Goal: Check status: Check status

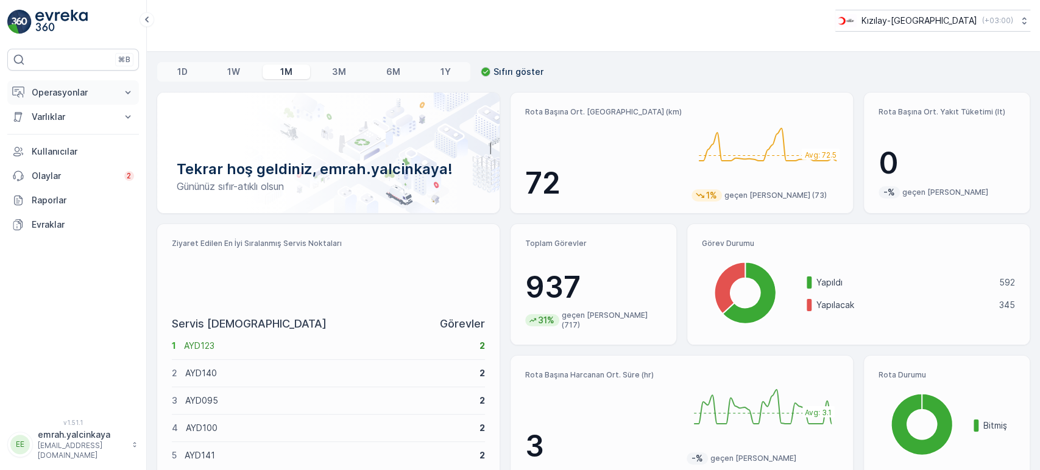
click at [80, 93] on p "Operasyonlar" at bounding box center [73, 92] width 83 height 12
click at [101, 147] on p "Rotalar & Görevler" at bounding box center [69, 147] width 76 height 12
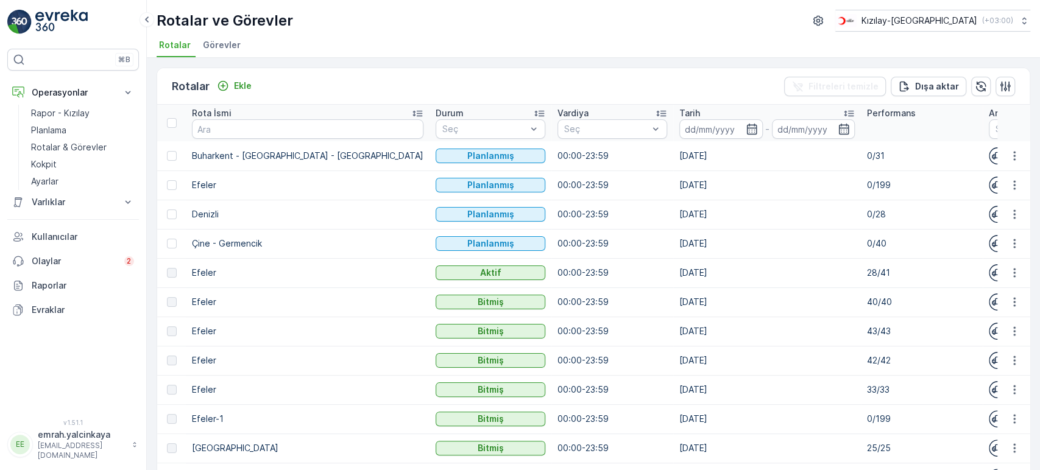
click at [679, 112] on p "Tarih" at bounding box center [689, 113] width 21 height 12
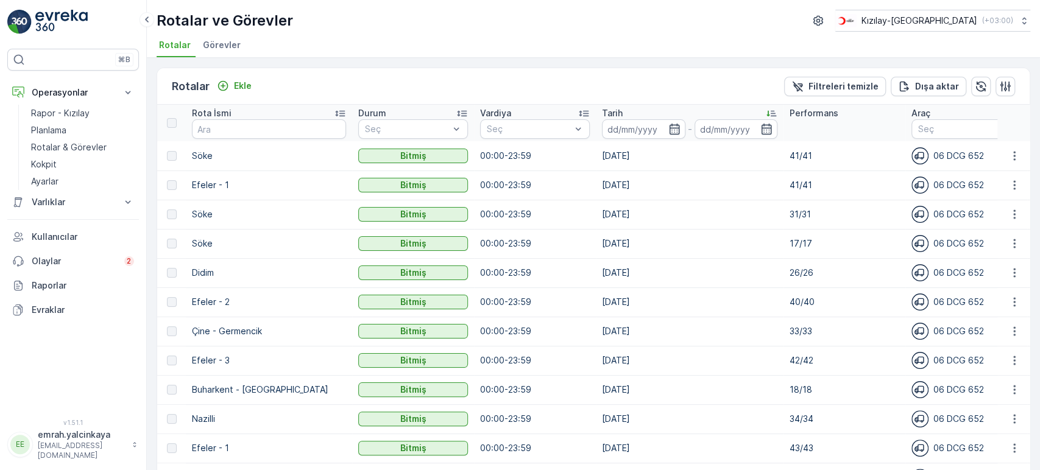
click at [602, 110] on p "Tarih" at bounding box center [612, 113] width 21 height 12
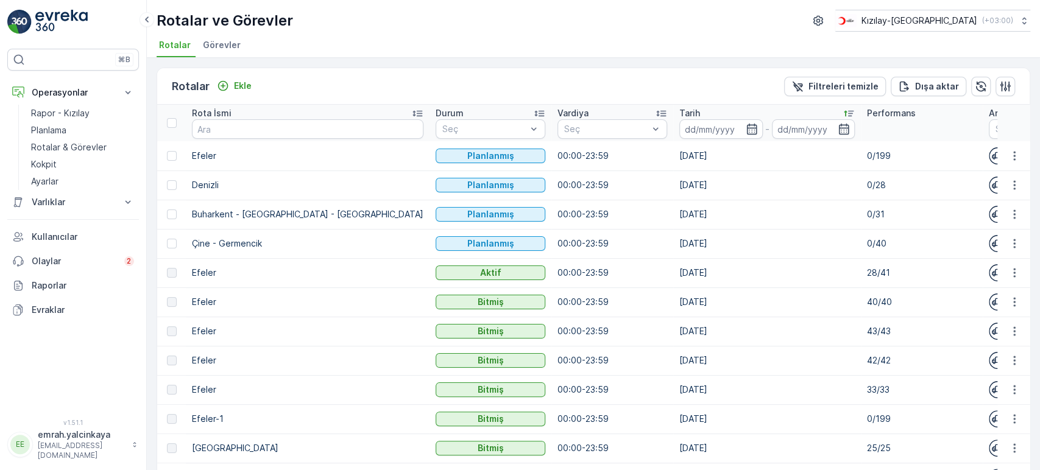
click at [867, 273] on p "28/41" at bounding box center [922, 273] width 110 height 12
click at [867, 275] on p "28/41" at bounding box center [922, 273] width 110 height 12
click at [936, 21] on p "Kızılay-[GEOGRAPHIC_DATA]" at bounding box center [919, 21] width 116 height 12
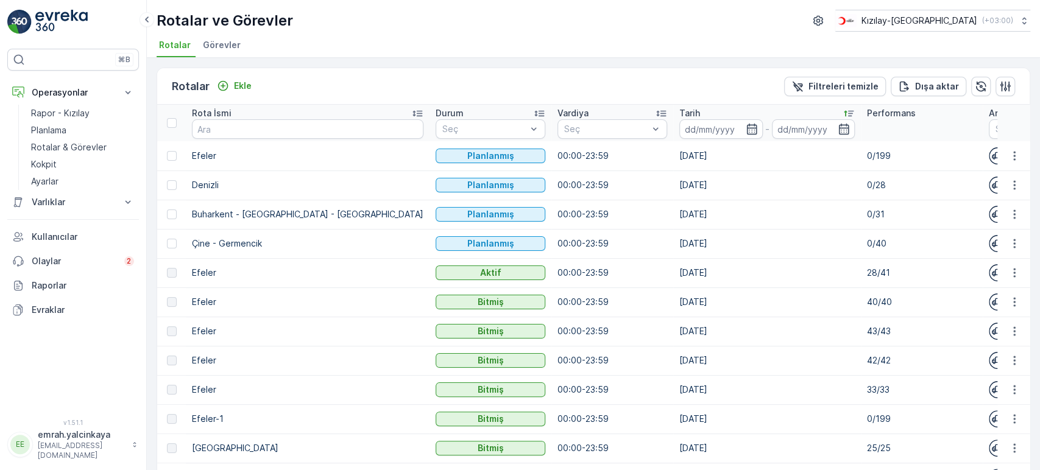
click at [1008, 275] on icon "button" at bounding box center [1014, 273] width 12 height 12
click at [1009, 307] on span "Rota Takibini Görüntüle" at bounding box center [985, 308] width 96 height 12
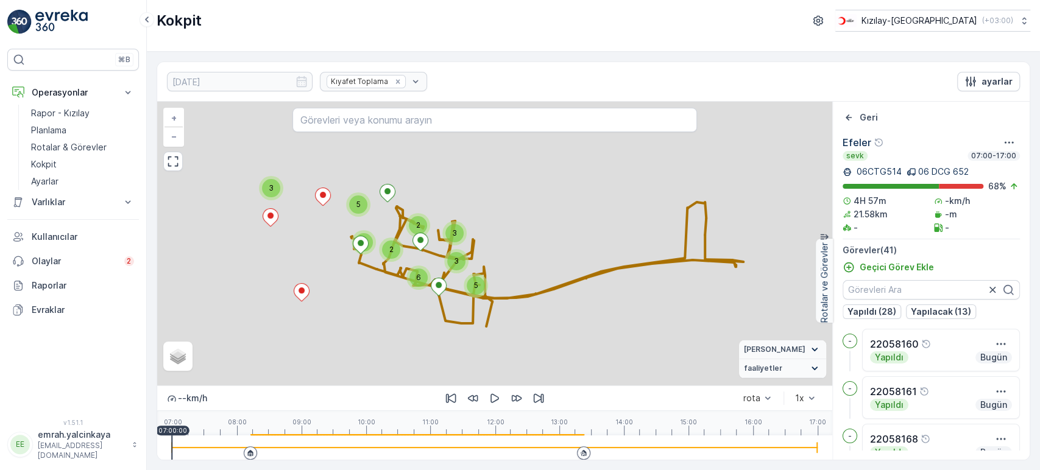
click at [554, 450] on div at bounding box center [495, 448] width 646 height 24
click at [497, 393] on icon "button" at bounding box center [494, 398] width 12 height 12
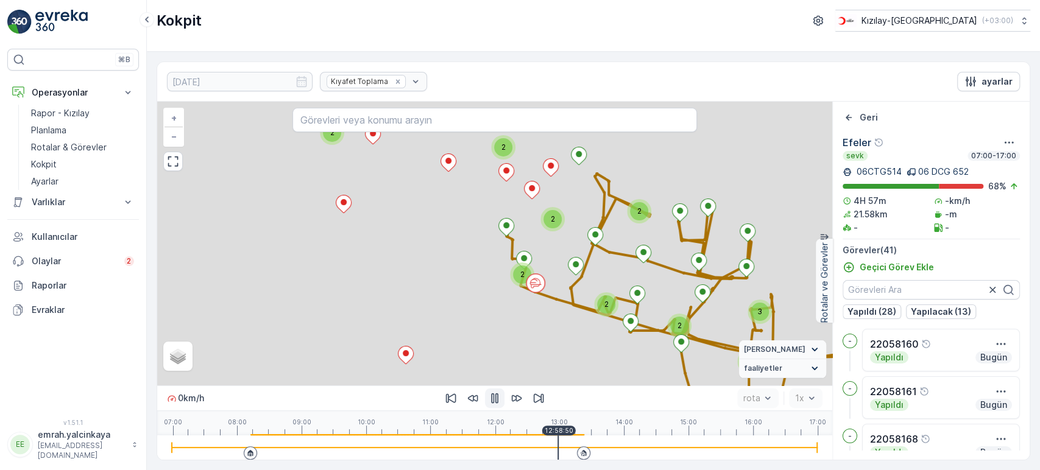
drag, startPoint x: 358, startPoint y: 303, endPoint x: 563, endPoint y: 329, distance: 206.9
click at [563, 329] on div "2 3 2 2 2 2 2 2 2 + − Uydu Yol haritası Arazi Karışık Leaflet Vekil Durumu Hare…" at bounding box center [494, 244] width 675 height 284
click at [958, 19] on p "Kızılay-[GEOGRAPHIC_DATA]" at bounding box center [919, 21] width 116 height 12
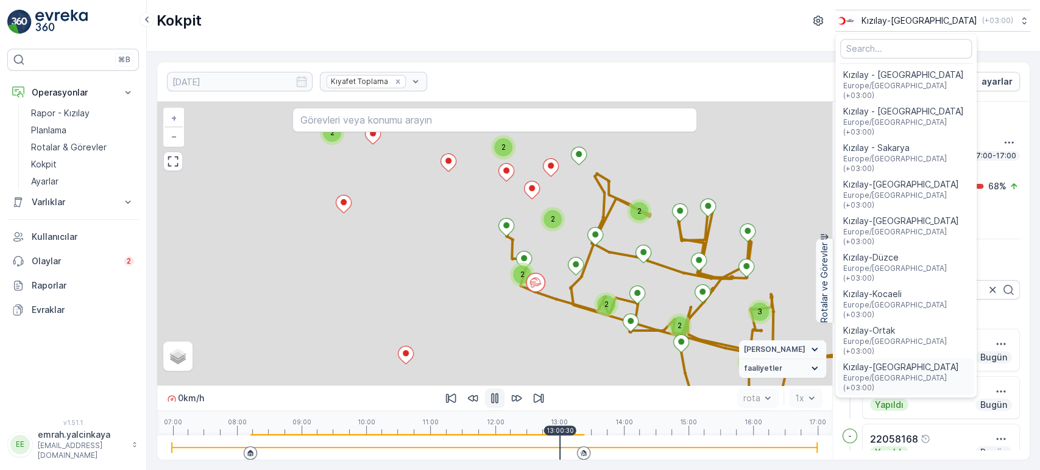
click at [936, 361] on span "Kızılay-[GEOGRAPHIC_DATA]" at bounding box center [905, 367] width 127 height 12
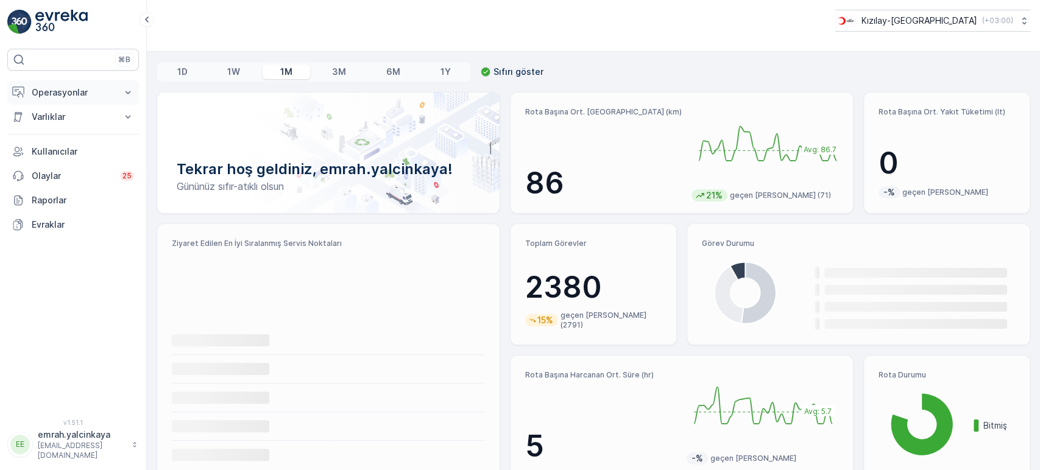
click at [66, 88] on p "Operasyonlar" at bounding box center [73, 92] width 83 height 12
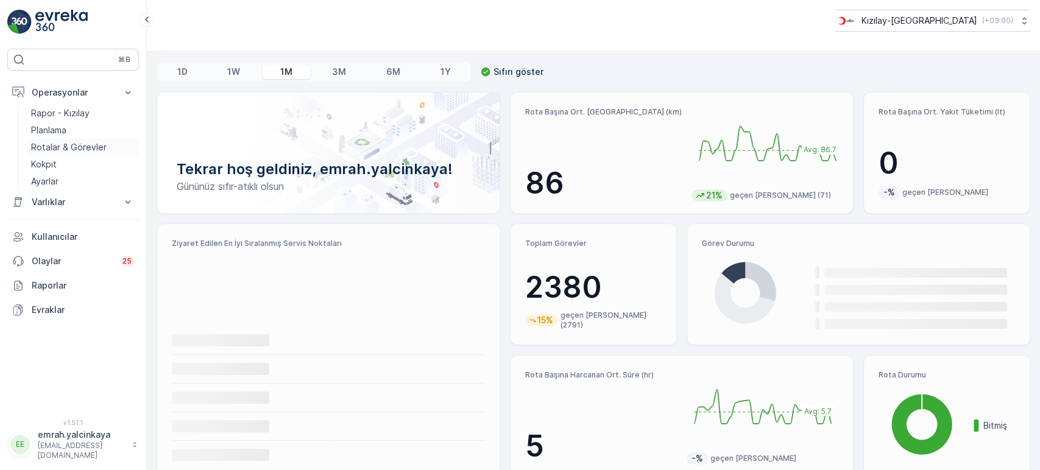
click at [50, 146] on p "Rotalar & Görevler" at bounding box center [69, 147] width 76 height 12
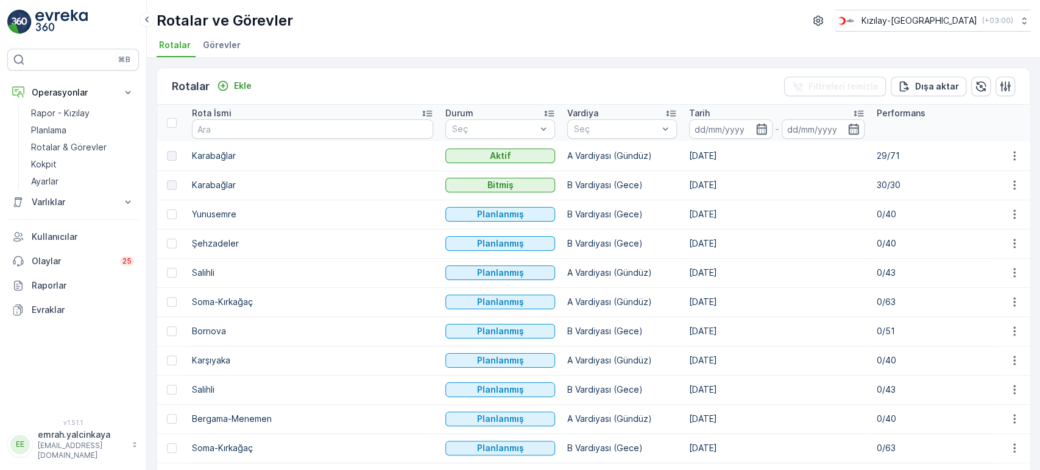
click at [689, 109] on p "Tarih" at bounding box center [699, 113] width 21 height 12
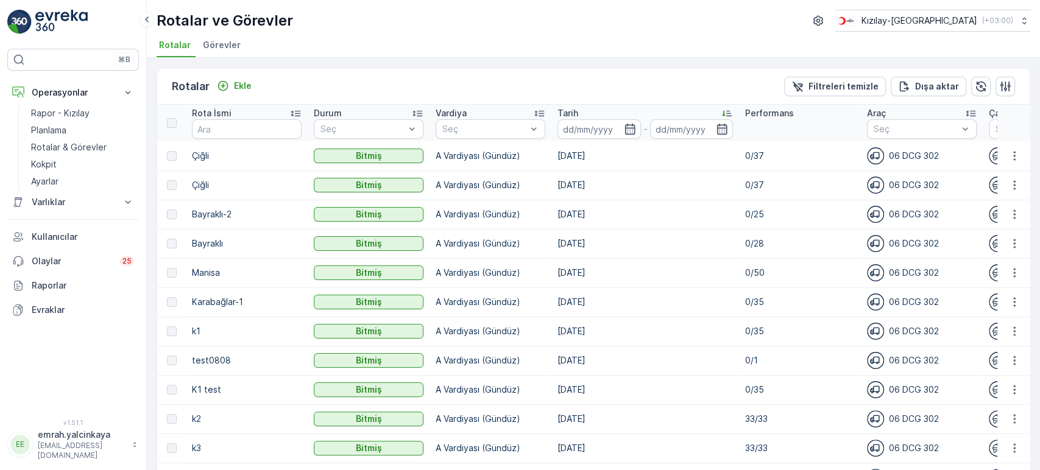
click at [566, 111] on p "Tarih" at bounding box center [567, 113] width 21 height 12
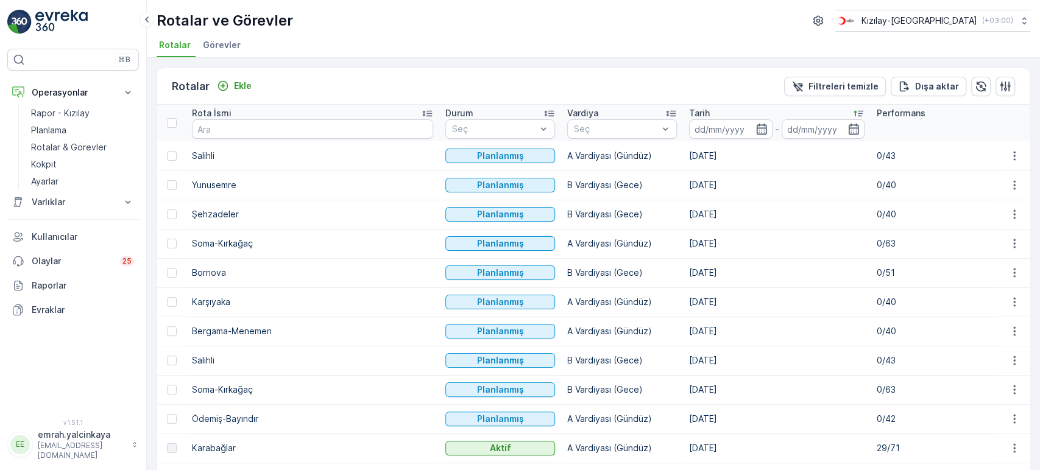
scroll to position [68, 0]
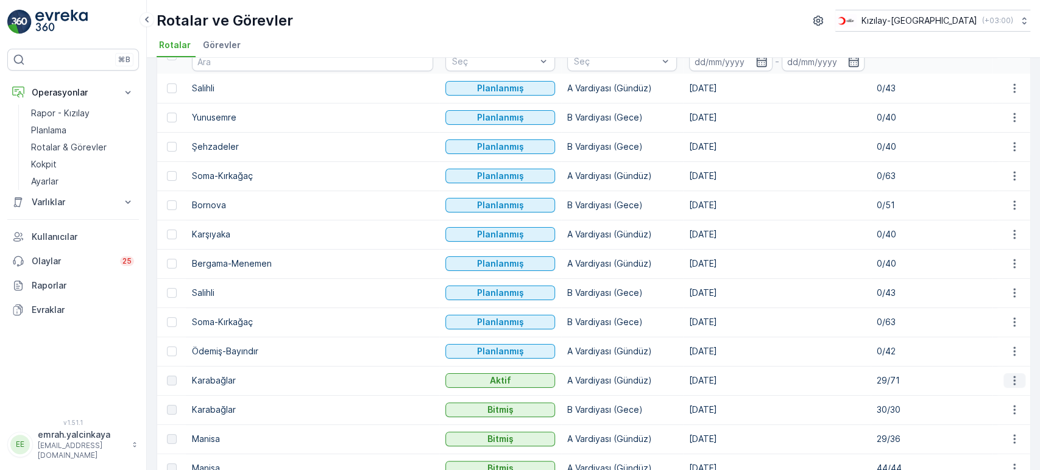
click at [1009, 379] on icon "button" at bounding box center [1014, 381] width 12 height 12
click at [1009, 412] on span "Rota Takibini Görüntüle" at bounding box center [985, 415] width 96 height 12
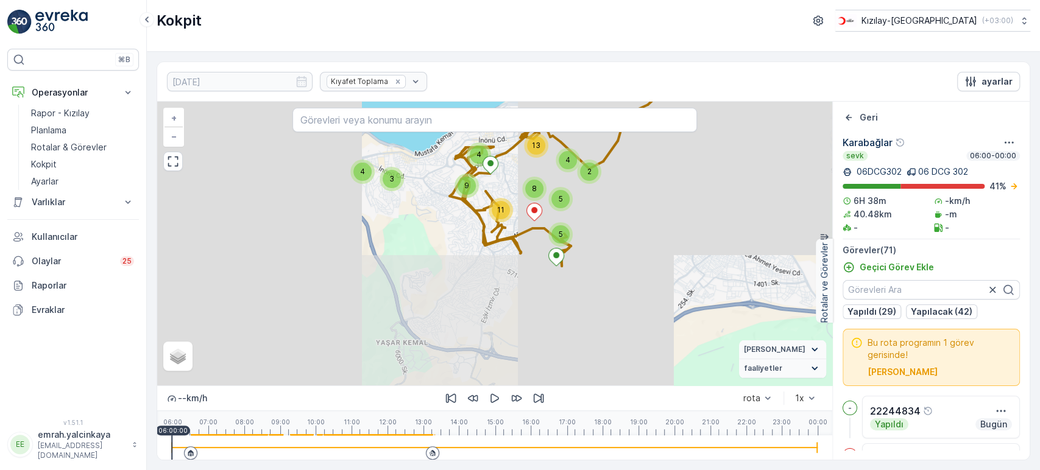
click at [415, 448] on div at bounding box center [495, 448] width 646 height 24
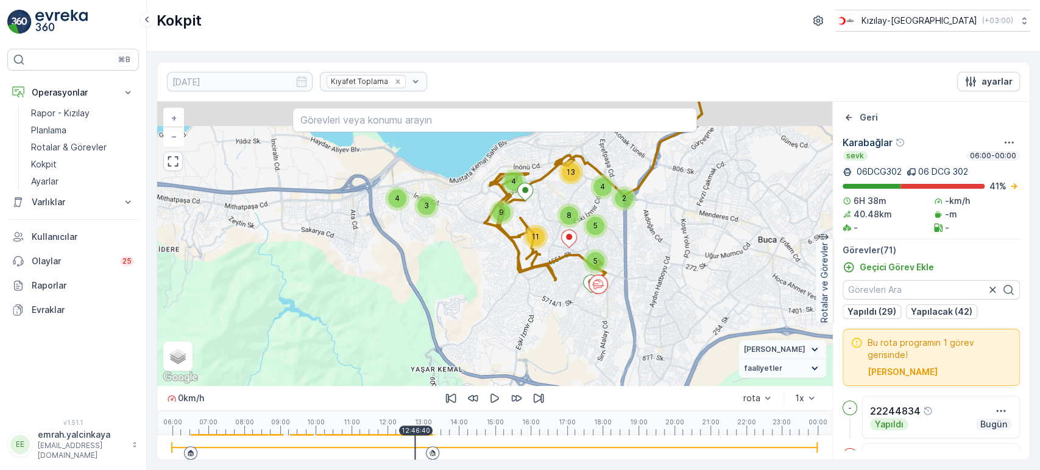
drag, startPoint x: 522, startPoint y: 291, endPoint x: 559, endPoint y: 317, distance: 45.0
click at [559, 317] on div "2 5 4 4 3 9 4 11 5 8 13 + − Uydu Yol haritası Arazi Karışık Leaflet Klavye kısa…" at bounding box center [494, 244] width 675 height 284
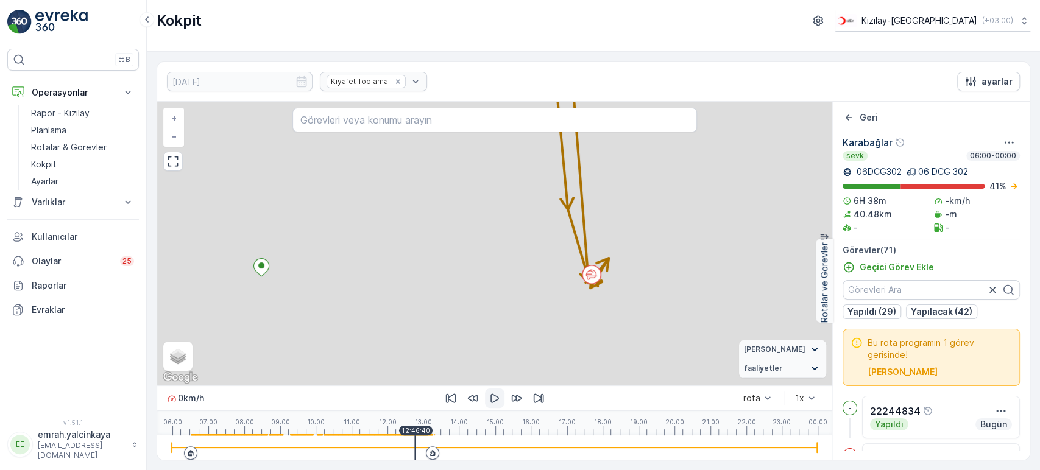
click at [492, 402] on icon "button" at bounding box center [494, 398] width 12 height 12
